Goal: Transaction & Acquisition: Purchase product/service

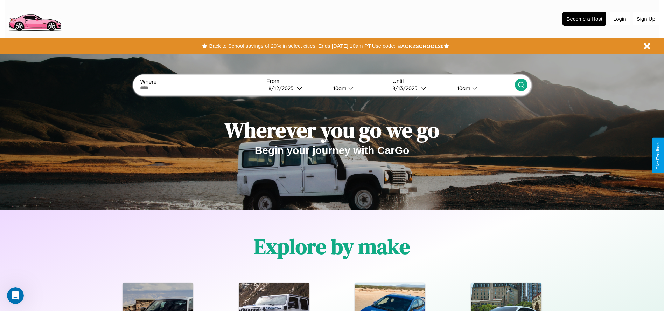
click at [201, 88] on input "text" at bounding box center [201, 88] width 122 height 6
type input "**********"
click at [297, 88] on div "[DATE]" at bounding box center [283, 88] width 28 height 7
select select "*"
select select "****"
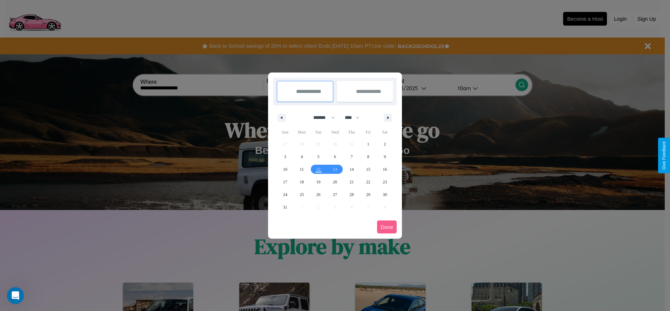
click at [321, 117] on select "******* ******** ***** ***** *** **** **** ****** ********* ******* ******** **…" at bounding box center [323, 118] width 30 height 12
select select "*"
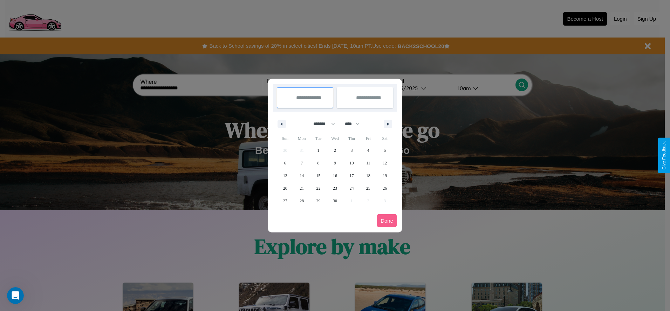
click at [355, 124] on select "**** **** **** **** **** **** **** **** **** **** **** **** **** **** **** ****…" at bounding box center [351, 124] width 21 height 12
select select "****"
click at [335, 188] on span "22" at bounding box center [335, 188] width 4 height 13
type input "**********"
click at [368, 188] on span "24" at bounding box center [368, 188] width 4 height 13
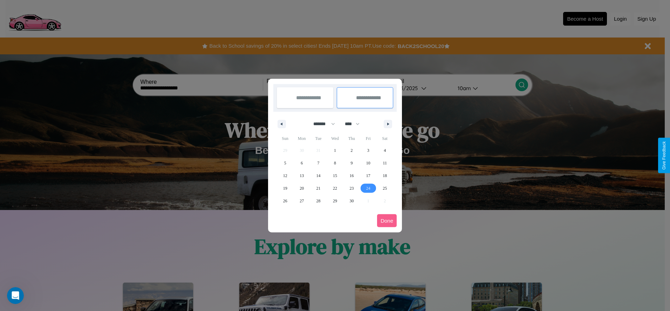
type input "**********"
click at [387, 220] on button "Done" at bounding box center [387, 220] width 20 height 13
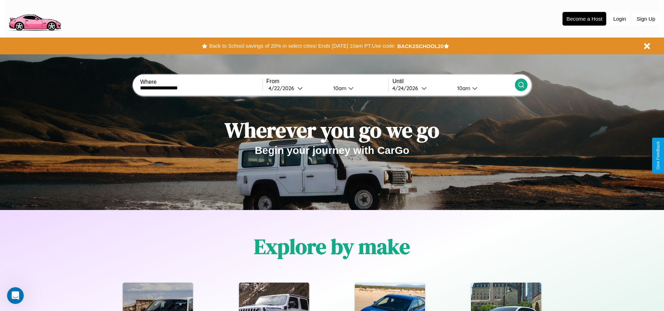
click at [521, 85] on icon at bounding box center [521, 84] width 7 height 7
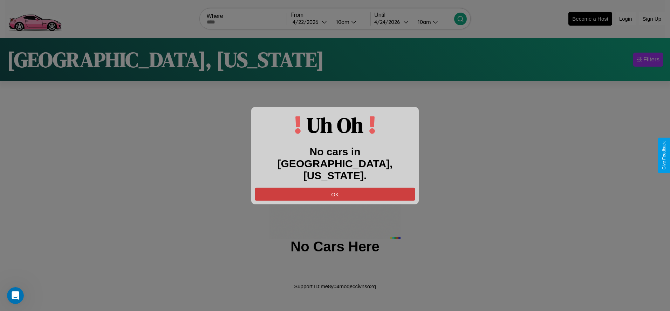
click at [335, 187] on button "OK" at bounding box center [335, 193] width 160 height 13
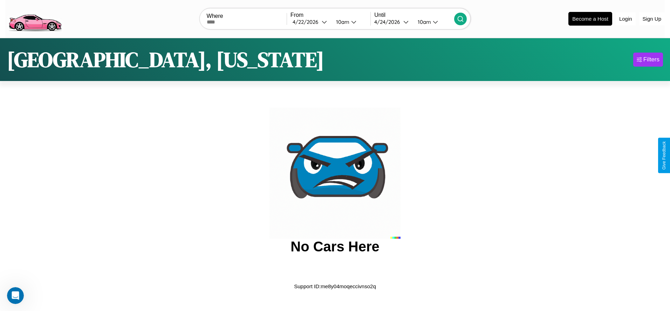
click at [35, 18] on img at bounding box center [34, 18] width 59 height 29
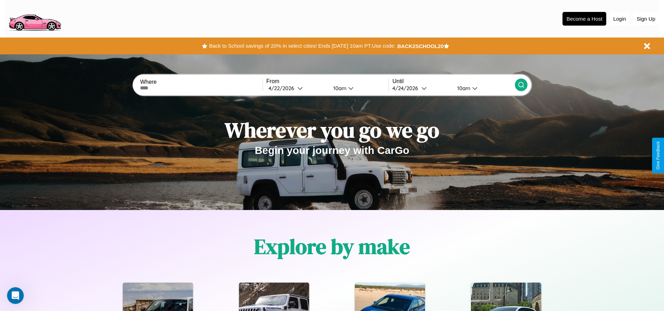
scroll to position [145, 0]
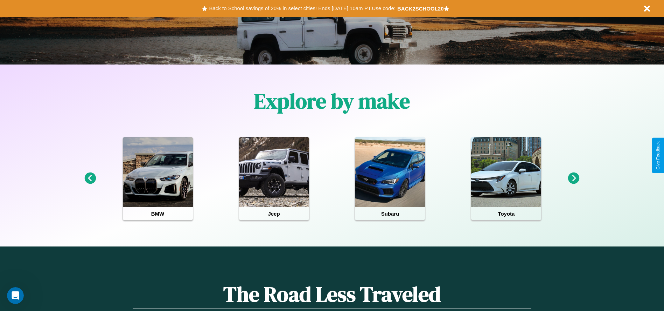
click at [574, 178] on icon at bounding box center [575, 178] width 12 height 12
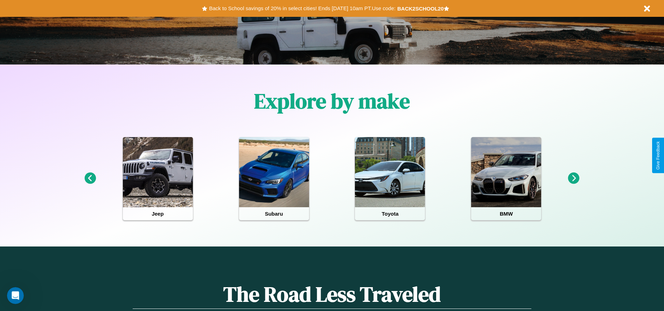
click at [574, 178] on icon at bounding box center [575, 178] width 12 height 12
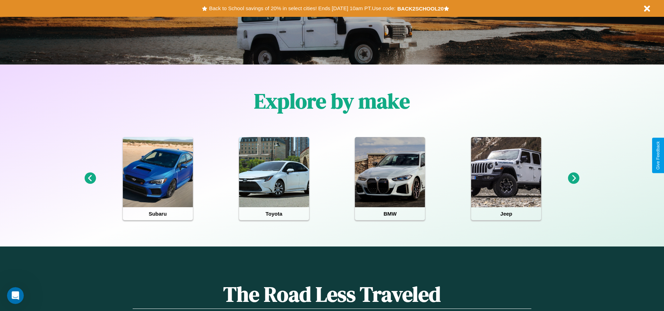
click at [90, 178] on icon at bounding box center [90, 178] width 12 height 12
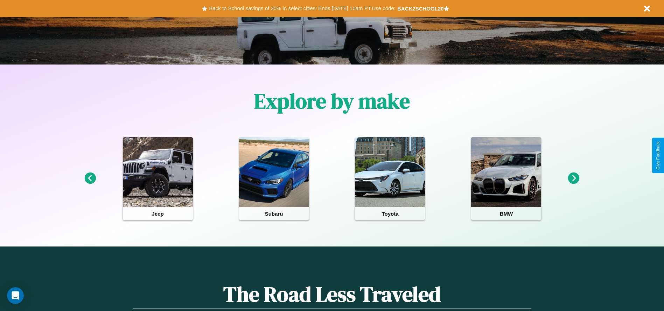
click at [574, 178] on icon at bounding box center [575, 178] width 12 height 12
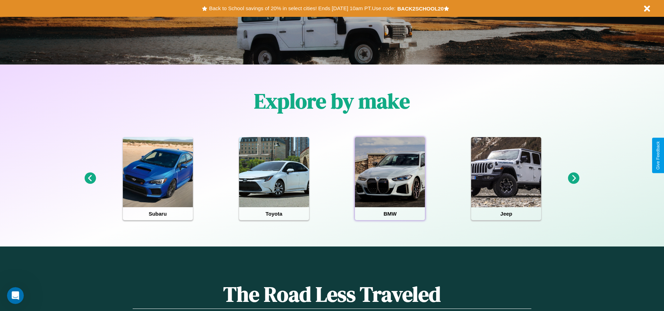
click at [390, 178] on div at bounding box center [390, 172] width 70 height 70
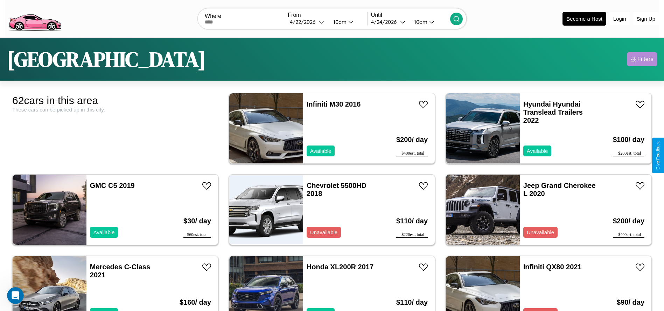
click at [642, 59] on div "Filters" at bounding box center [646, 59] width 16 height 7
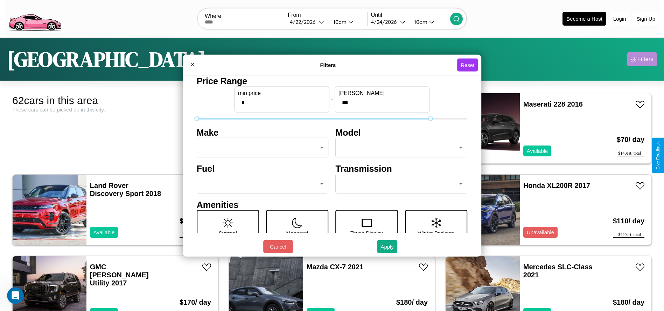
type input "***"
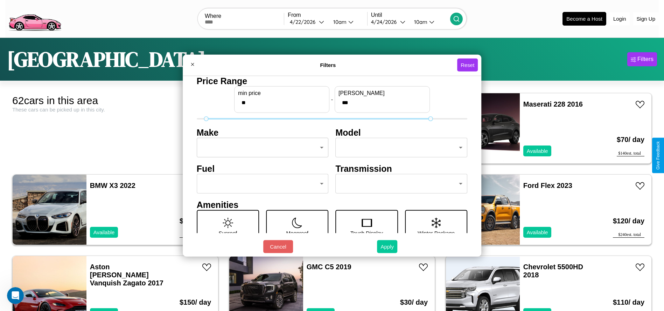
type input "**"
click at [388, 246] on button "Apply" at bounding box center [387, 246] width 20 height 13
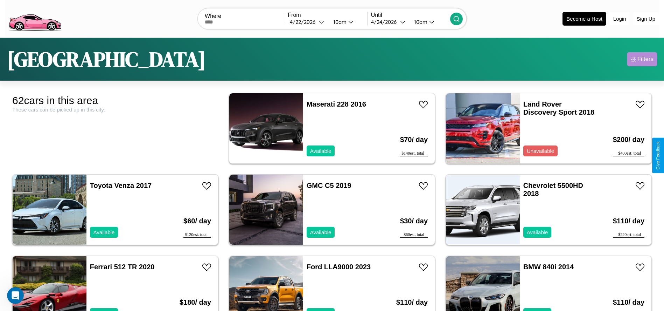
click at [642, 59] on div "Filters" at bounding box center [646, 59] width 16 height 7
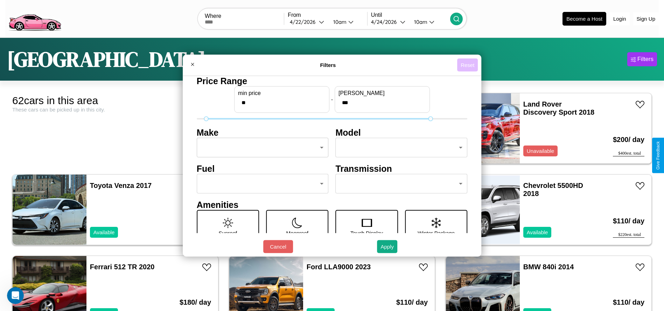
click at [469, 65] on button "Reset" at bounding box center [467, 64] width 21 height 13
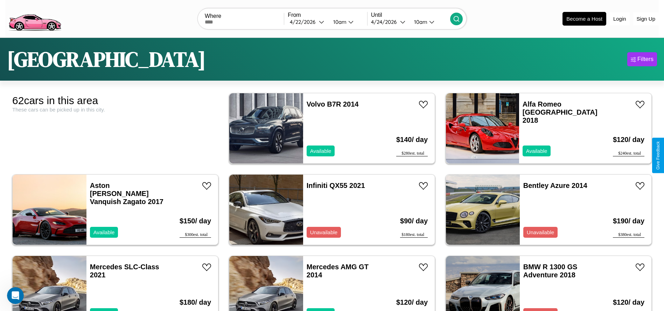
scroll to position [43, 0]
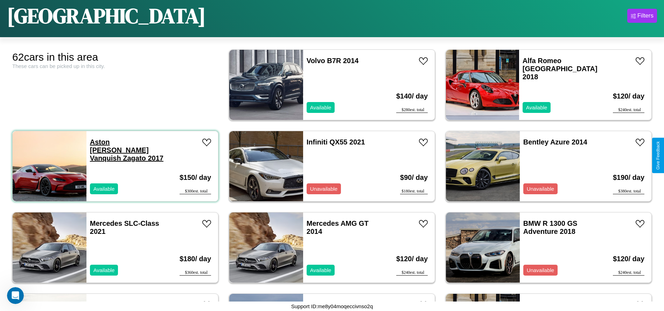
click at [110, 142] on link "Aston [PERSON_NAME] Vanquish Zagato 2017" at bounding box center [127, 150] width 74 height 24
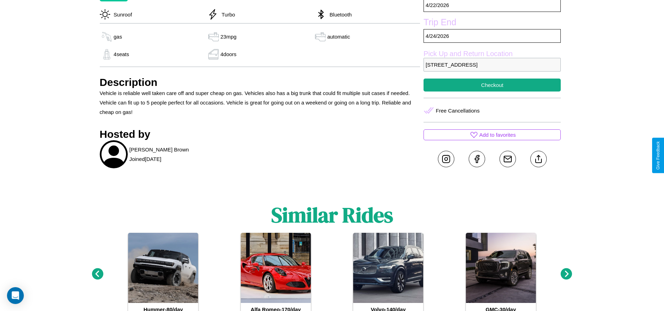
scroll to position [280, 0]
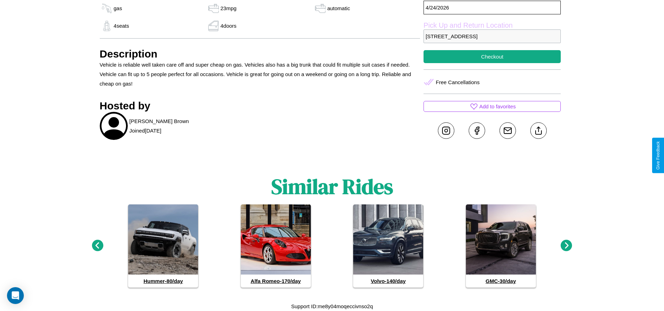
click at [567, 246] on icon at bounding box center [567, 246] width 12 height 12
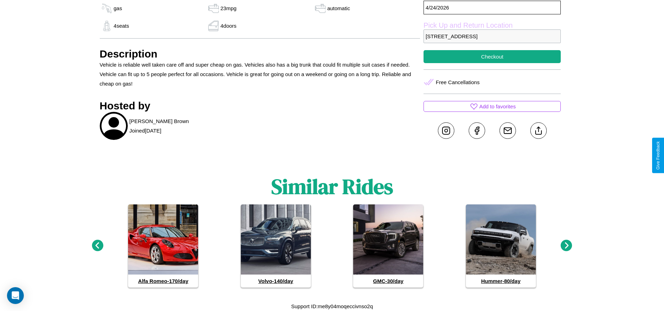
click at [567, 246] on icon at bounding box center [567, 246] width 12 height 12
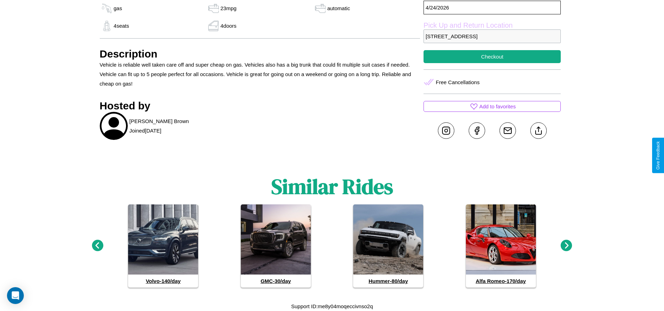
click at [567, 246] on icon at bounding box center [567, 246] width 12 height 12
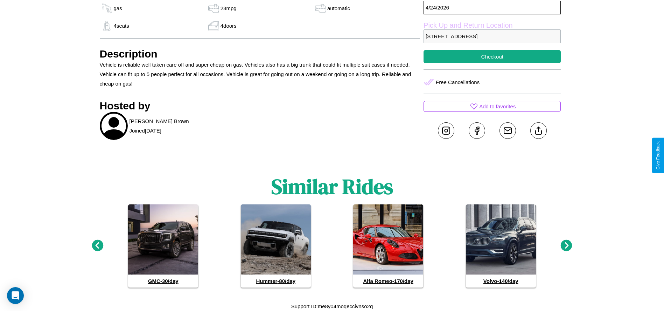
click at [567, 246] on icon at bounding box center [567, 246] width 12 height 12
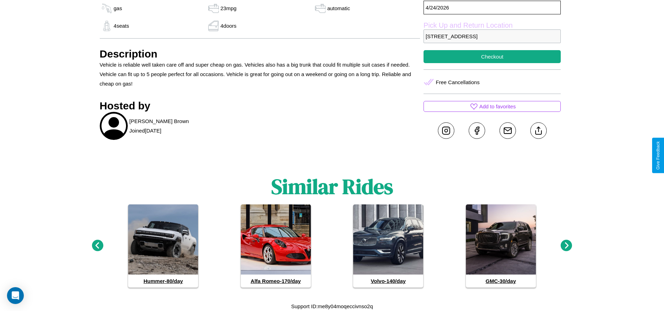
click at [97, 246] on icon at bounding box center [98, 246] width 12 height 12
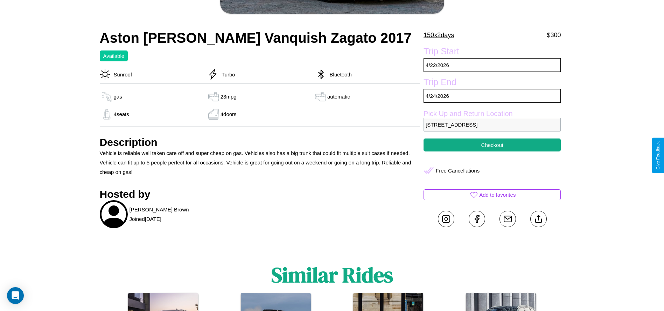
scroll to position [181, 0]
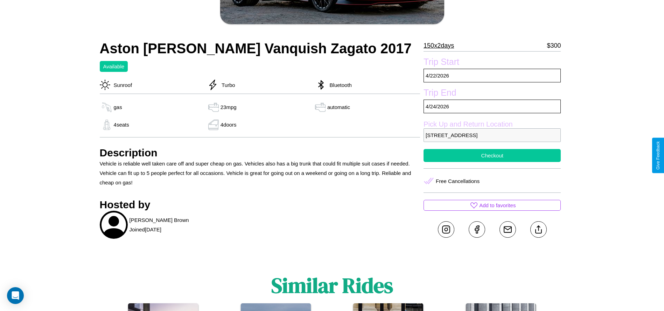
click at [493, 155] on button "Checkout" at bounding box center [492, 155] width 137 height 13
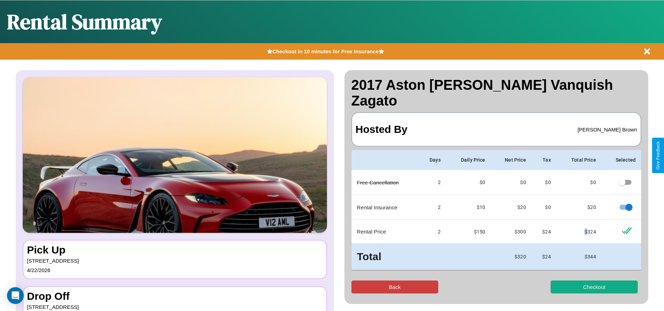
click at [395, 280] on button "Back" at bounding box center [395, 286] width 87 height 13
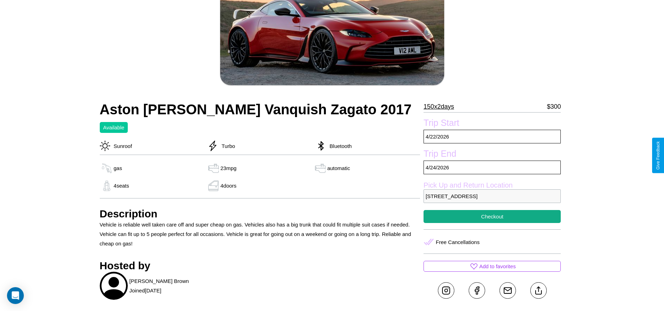
scroll to position [161, 0]
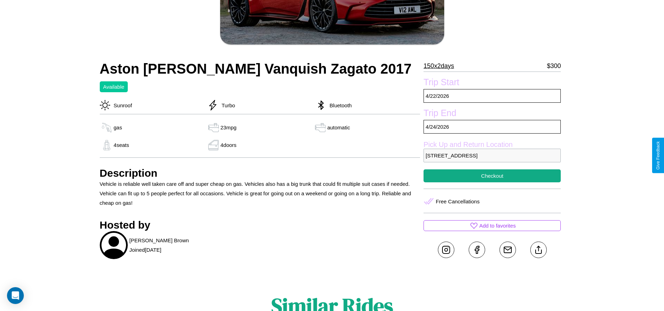
click at [493, 155] on p "4659 Main Street London United Kingdom 39155" at bounding box center [492, 156] width 137 height 14
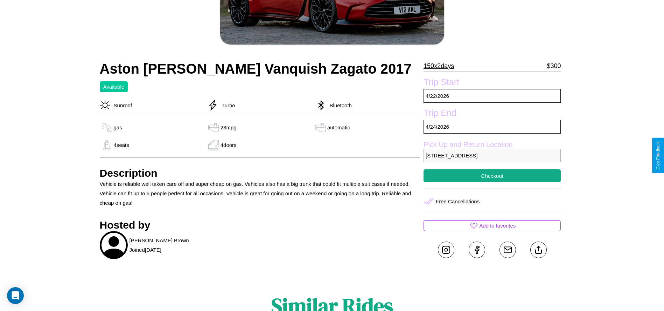
click at [493, 155] on p "4659 Main Street London United Kingdom 39155" at bounding box center [492, 156] width 137 height 14
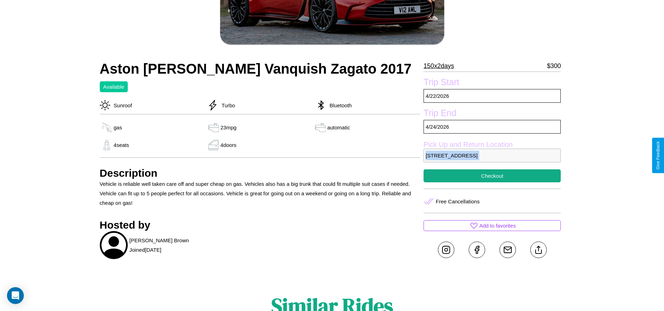
click at [493, 155] on p "4659 Main Street London United Kingdom 39155" at bounding box center [492, 156] width 137 height 14
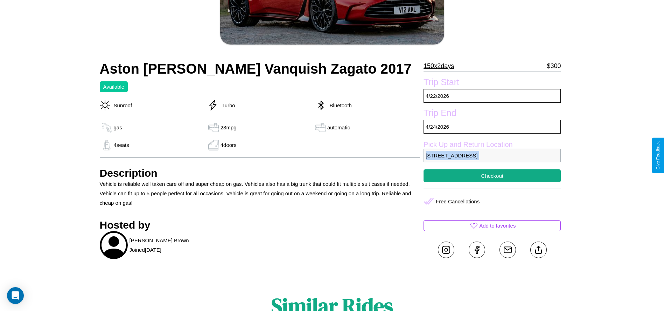
click at [493, 155] on p "4659 Main Street London United Kingdom 39155" at bounding box center [492, 156] width 137 height 14
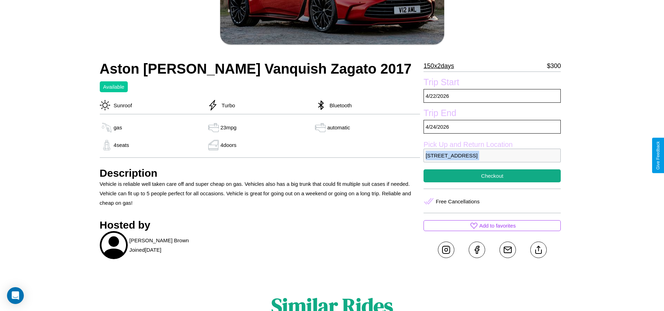
click at [493, 155] on p "4659 Main Street London United Kingdom 39155" at bounding box center [492, 156] width 137 height 14
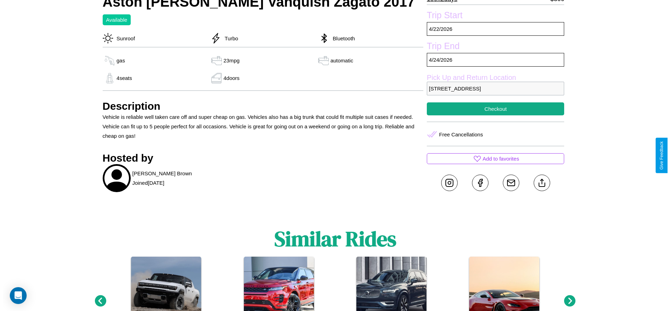
scroll to position [231, 0]
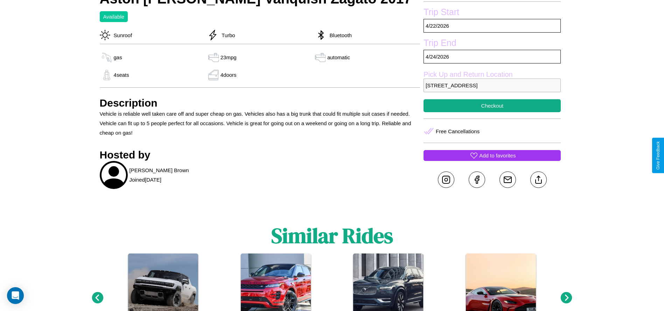
click at [493, 155] on p "Add to favorites" at bounding box center [498, 155] width 36 height 9
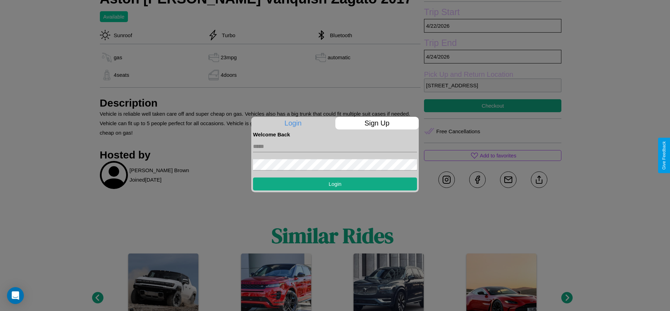
click at [335, 146] on input "text" at bounding box center [335, 146] width 164 height 11
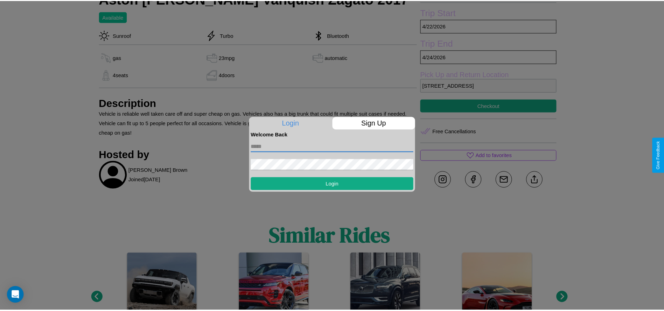
scroll to position [181, 0]
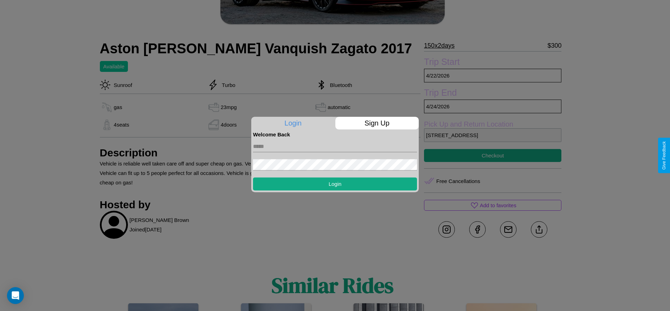
click at [493, 155] on div at bounding box center [335, 155] width 670 height 311
